Goal: Information Seeking & Learning: Compare options

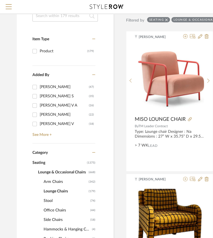
scroll to position [76, 0]
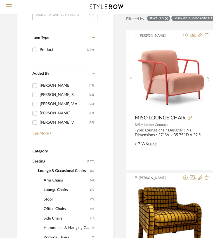
click at [43, 159] on span "Seating" at bounding box center [58, 160] width 53 height 9
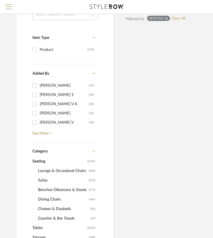
click at [45, 179] on span "Sofas" at bounding box center [62, 179] width 49 height 9
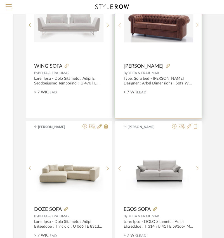
scroll to position [1142, 101]
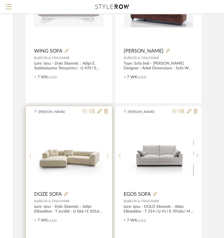
click at [107, 153] on icon at bounding box center [107, 155] width 3 height 5
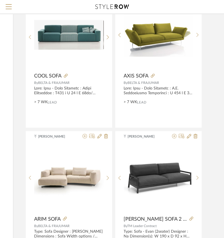
scroll to position [1548, 101]
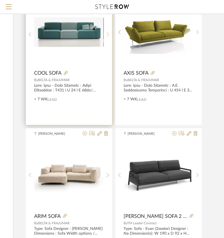
click at [106, 33] on sr-next-btn at bounding box center [107, 34] width 9 height 5
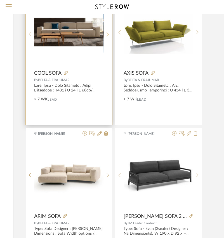
click at [106, 33] on sr-next-btn at bounding box center [107, 34] width 9 height 5
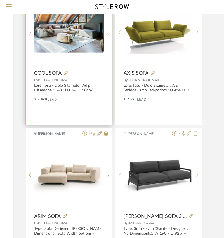
click at [106, 33] on sr-next-btn at bounding box center [107, 34] width 9 height 5
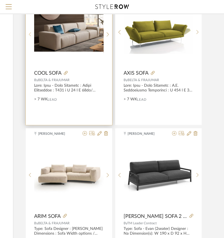
click at [32, 32] on sr-prev-btn at bounding box center [30, 34] width 9 height 5
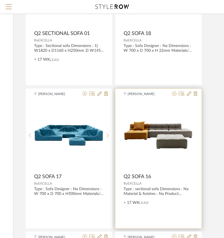
scroll to position [1878, 101]
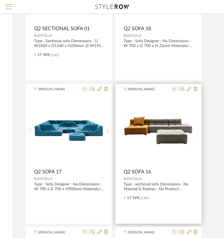
click at [160, 129] on img "0" at bounding box center [158, 131] width 70 height 30
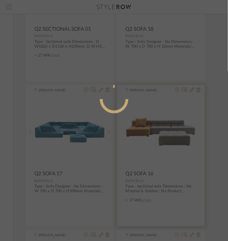
scroll to position [0, 0]
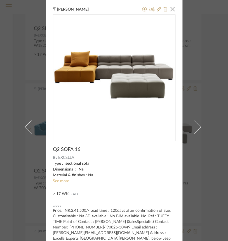
click at [63, 180] on link "See more" at bounding box center [61, 182] width 16 height 4
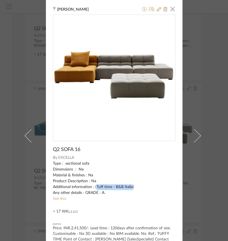
drag, startPoint x: 93, startPoint y: 188, endPoint x: 128, endPoint y: 188, distance: 34.9
click at [128, 188] on div "Type : sectional sofa Dimensions : Na Material & finishes : Na Product Descript…" at bounding box center [114, 178] width 122 height 35
click at [207, 122] on div "[PERSON_NAME] × Q2 SOFA 16 By EXCELLA Type : sectional sofa Dimensions : Na Mat…" at bounding box center [114, 120] width 228 height 241
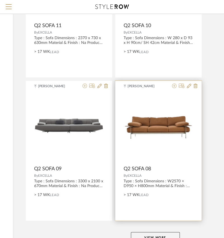
scroll to position [2498, 101]
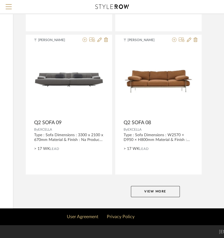
click at [157, 191] on button "View More" at bounding box center [155, 191] width 49 height 11
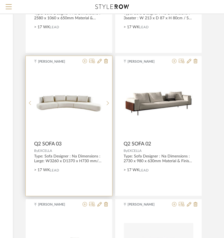
scroll to position [2904, 101]
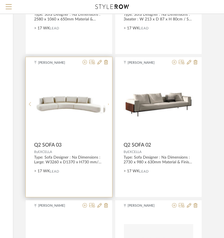
click at [109, 105] on sr-next-btn at bounding box center [107, 104] width 9 height 5
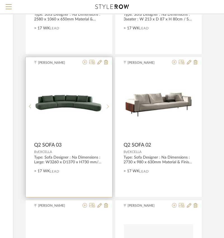
click at [109, 105] on sr-next-btn at bounding box center [107, 106] width 9 height 5
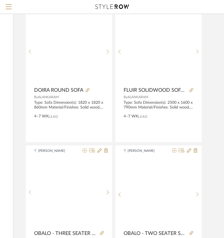
scroll to position [5068, 101]
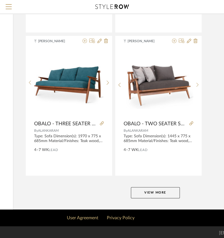
click at [140, 190] on button "View More" at bounding box center [155, 192] width 49 height 11
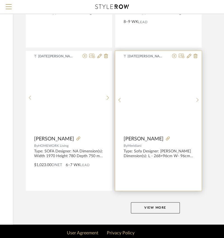
scroll to position [7638, 101]
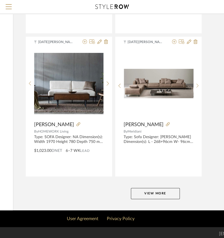
click at [156, 193] on button "View More" at bounding box center [155, 193] width 49 height 11
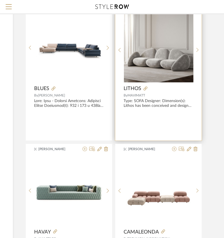
scroll to position [8424, 101]
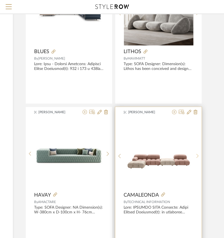
click at [198, 153] on icon at bounding box center [197, 155] width 3 height 5
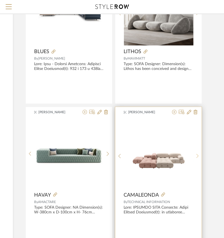
click at [198, 153] on icon at bounding box center [197, 155] width 3 height 5
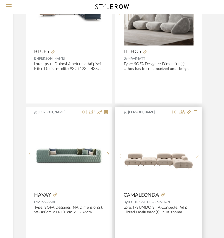
click at [198, 153] on icon at bounding box center [197, 155] width 3 height 5
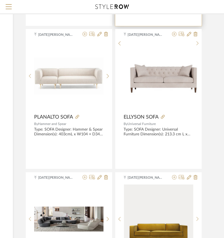
scroll to position [8983, 101]
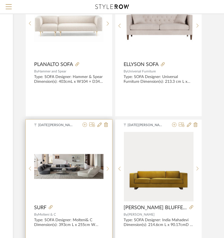
click at [104, 166] on div at bounding box center [107, 168] width 9 height 74
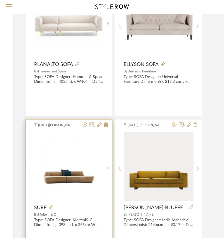
click at [106, 166] on sr-next-btn at bounding box center [107, 168] width 9 height 5
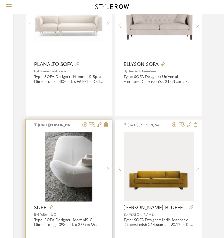
click at [106, 166] on sr-next-btn at bounding box center [107, 168] width 9 height 5
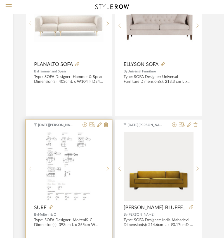
click at [106, 166] on sr-next-btn at bounding box center [107, 168] width 9 height 5
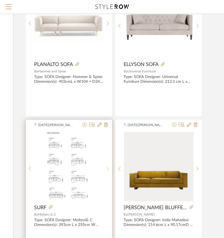
click at [107, 166] on icon at bounding box center [107, 168] width 2 height 4
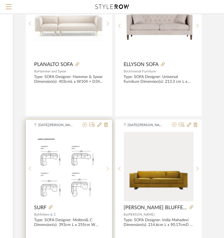
click at [107, 166] on icon at bounding box center [107, 168] width 2 height 4
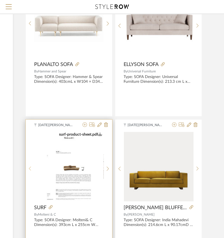
click at [31, 166] on sr-prev-btn at bounding box center [30, 168] width 9 height 5
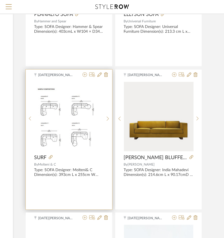
scroll to position [9110, 101]
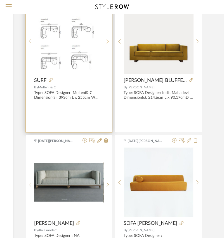
click at [104, 42] on div at bounding box center [107, 41] width 9 height 74
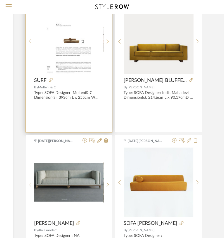
click at [104, 42] on div at bounding box center [107, 41] width 9 height 74
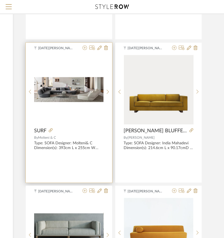
scroll to position [9059, 101]
